Goal: Task Accomplishment & Management: Use online tool/utility

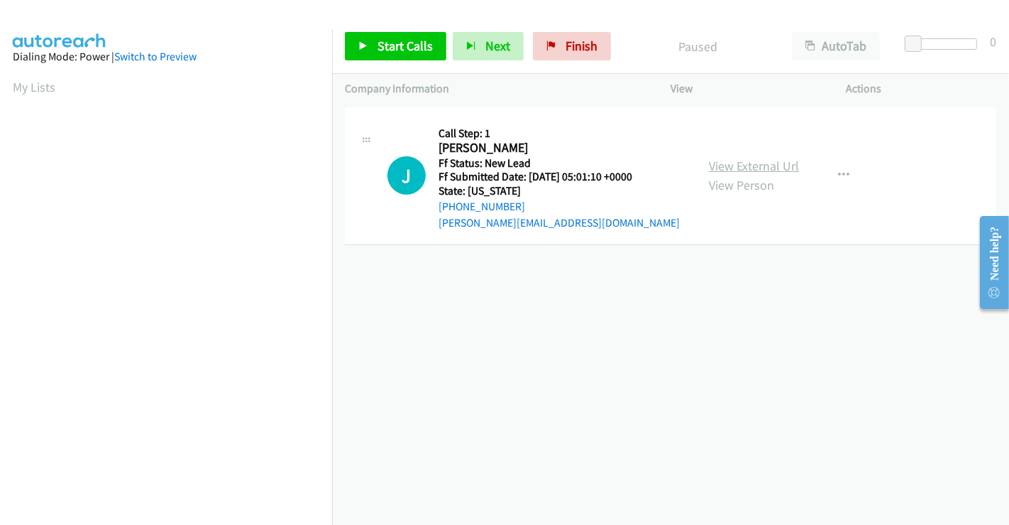
click at [753, 163] on link "View External Url" at bounding box center [754, 166] width 90 height 16
click at [391, 46] on span "Start Calls" at bounding box center [405, 46] width 55 height 16
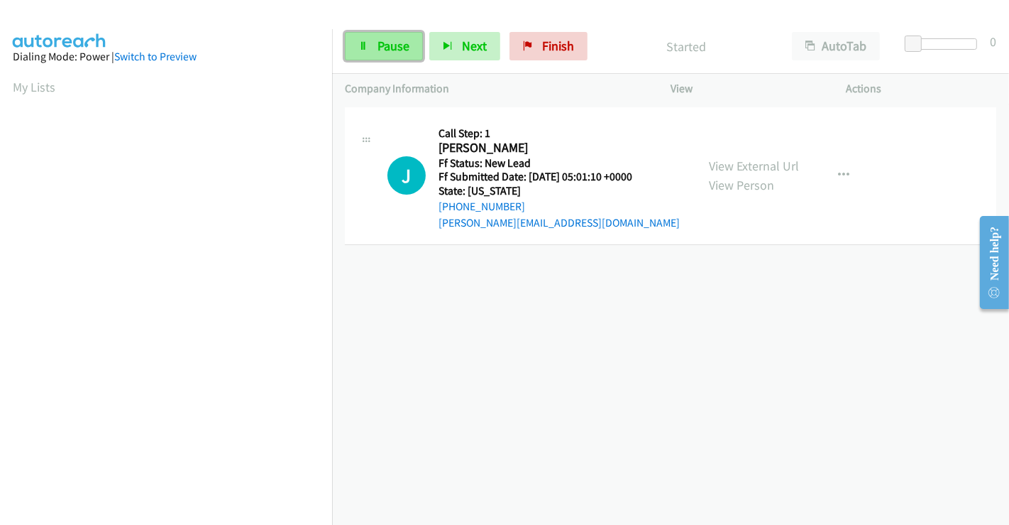
click at [373, 46] on link "Pause" at bounding box center [384, 46] width 78 height 28
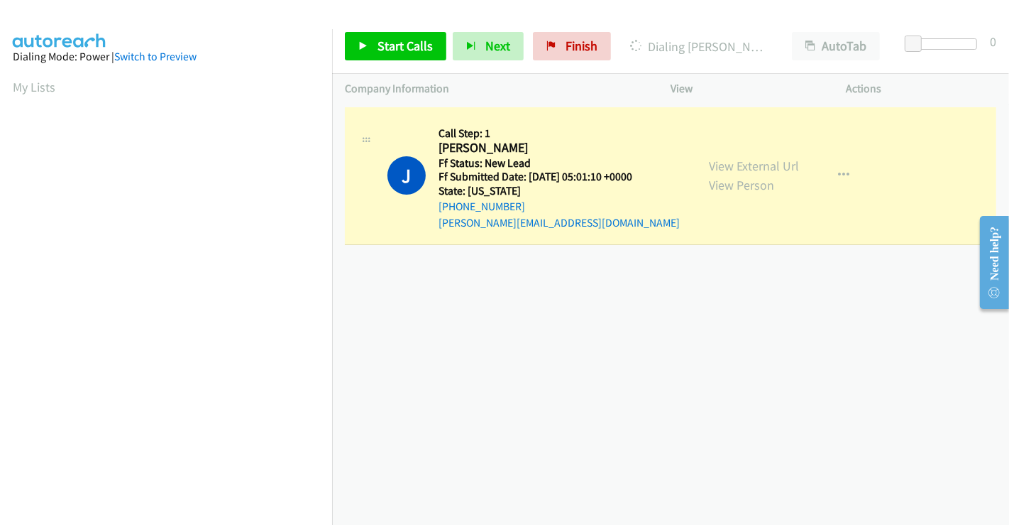
scroll to position [273, 0]
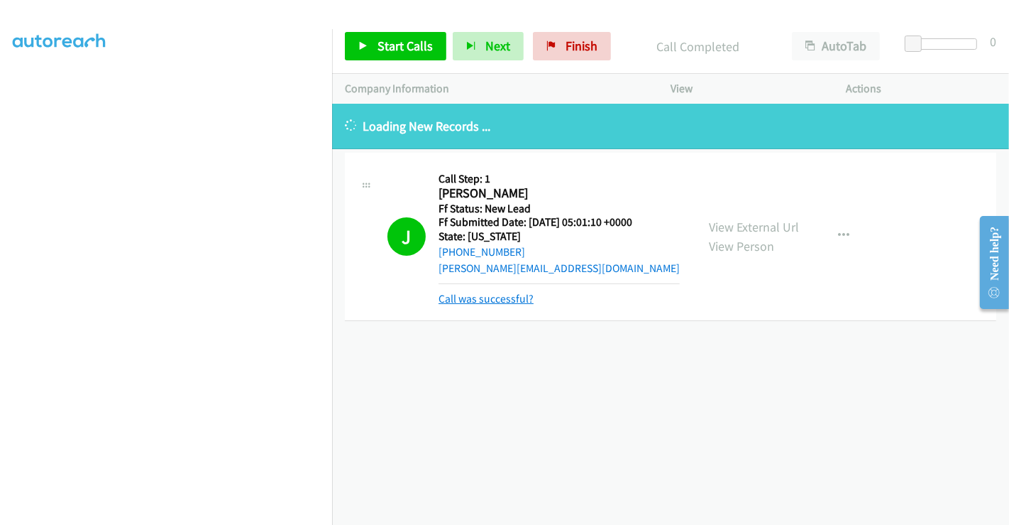
click at [507, 304] on link "Call was successful?" at bounding box center [486, 298] width 95 height 13
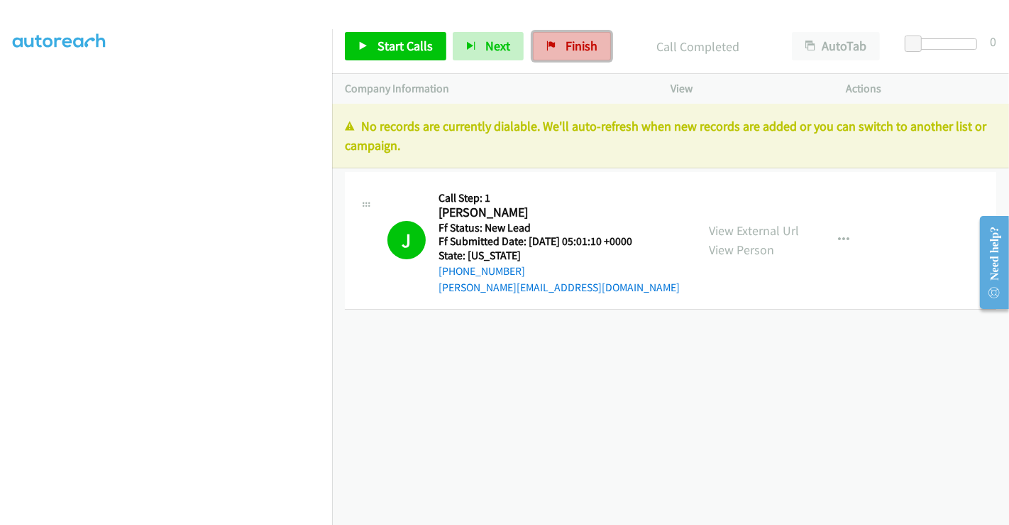
click at [573, 43] on span "Finish" at bounding box center [582, 46] width 32 height 16
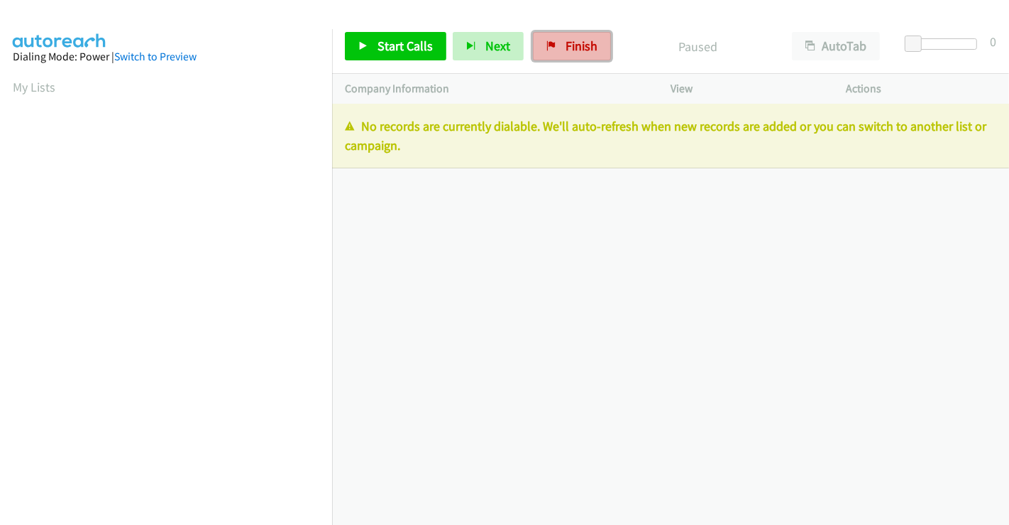
click at [571, 34] on link "Finish" at bounding box center [572, 46] width 78 height 28
